Goal: Book appointment/travel/reservation

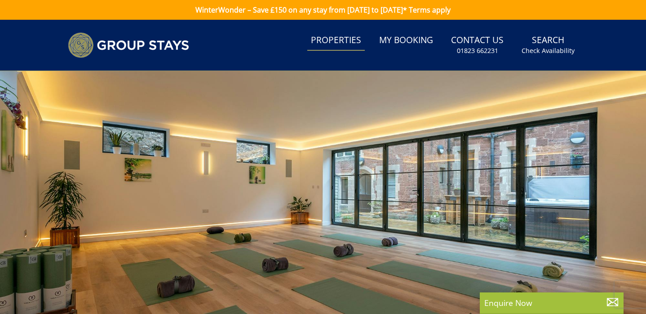
click at [326, 40] on link "Properties" at bounding box center [336, 41] width 58 height 20
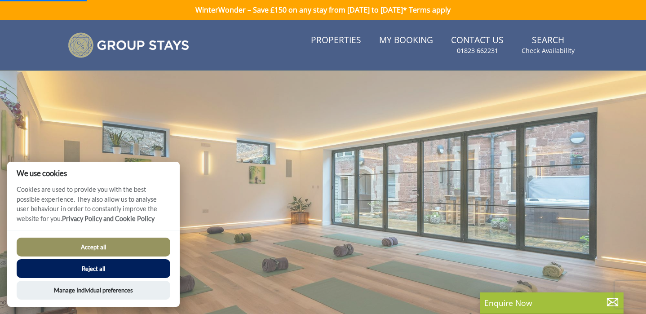
click at [90, 247] on button "Accept all" at bounding box center [94, 247] width 154 height 19
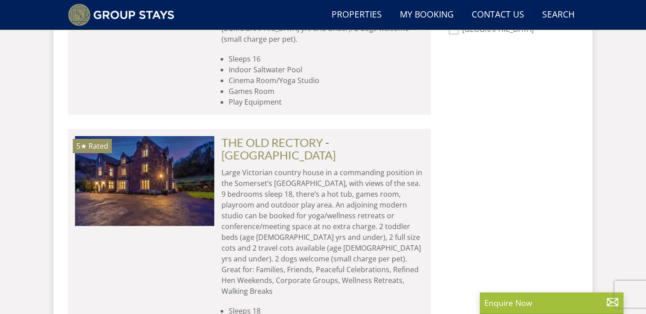
scroll to position [677, 0]
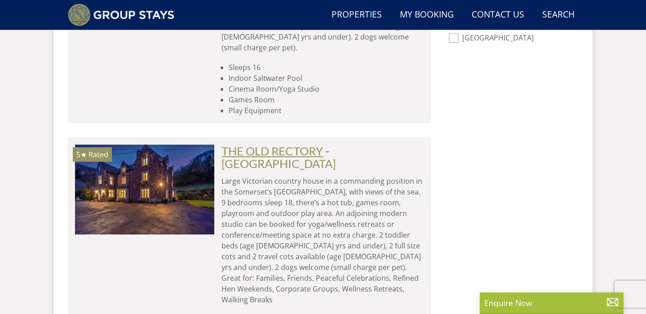
click at [245, 144] on link "THE OLD RECTORY" at bounding box center [273, 150] width 102 height 13
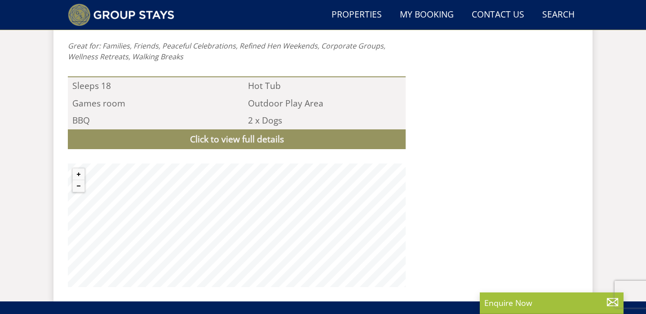
scroll to position [923, 0]
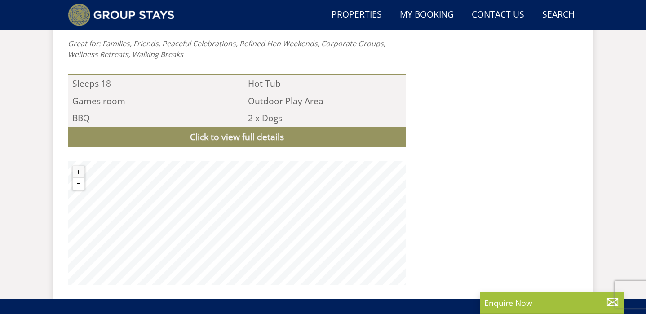
click at [80, 178] on button "Zoom out" at bounding box center [79, 184] width 12 height 12
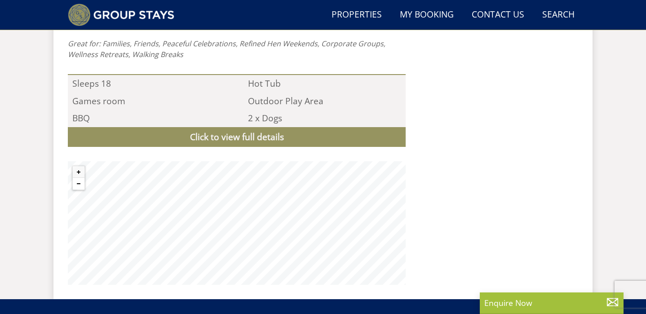
click at [80, 178] on button "Zoom out" at bounding box center [79, 184] width 12 height 12
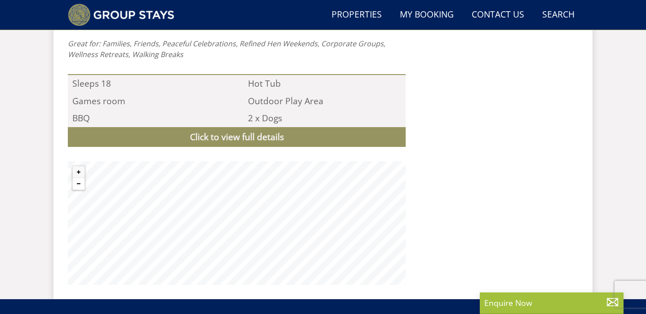
click at [80, 178] on button "Zoom out" at bounding box center [79, 184] width 12 height 12
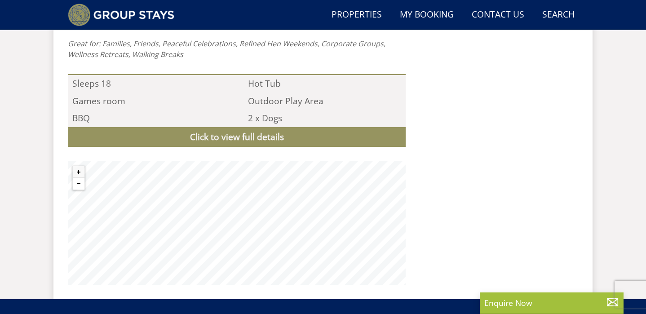
click at [80, 178] on button "Zoom out" at bounding box center [79, 184] width 12 height 12
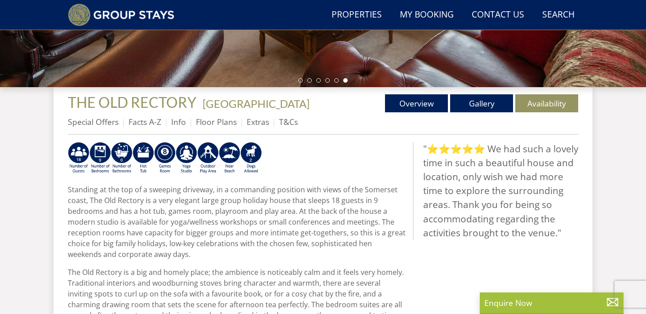
scroll to position [277, 0]
click at [419, 109] on link "Overview" at bounding box center [416, 104] width 63 height 18
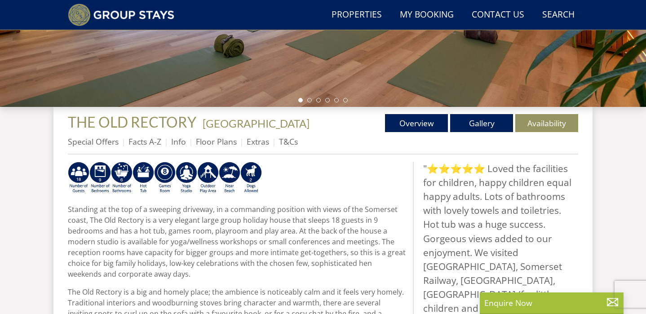
scroll to position [246, 0]
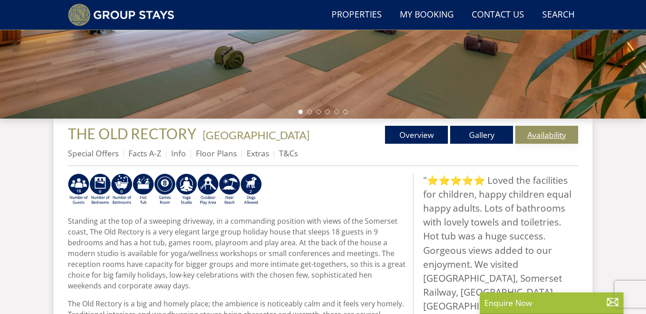
click at [548, 138] on link "Availability" at bounding box center [547, 135] width 63 height 18
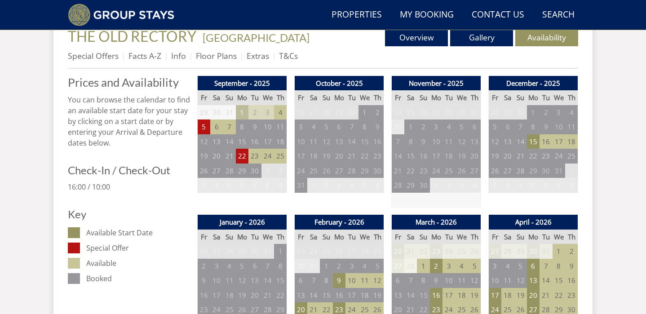
scroll to position [344, 0]
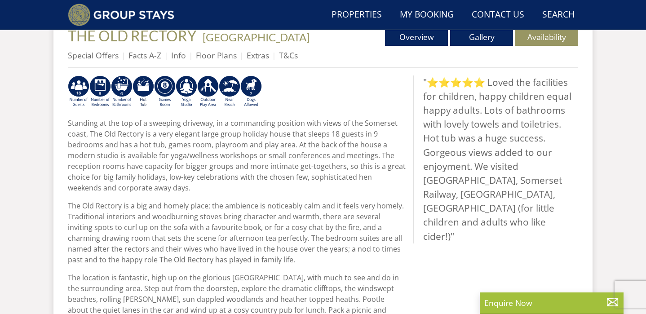
scroll to position [246, 0]
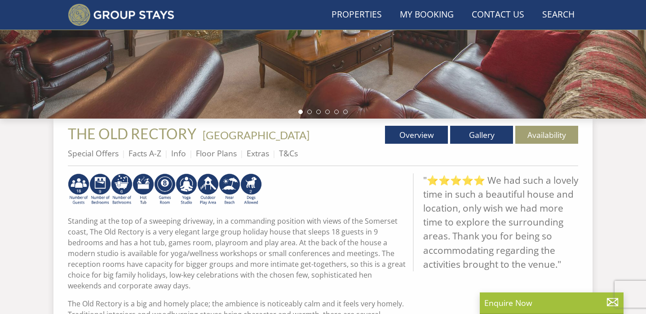
scroll to position [277, 0]
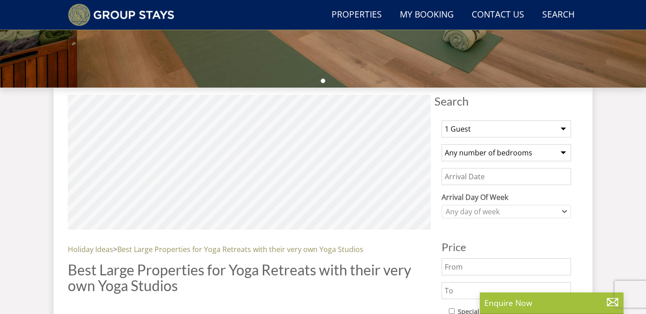
scroll to position [677, 0]
